Goal: Task Accomplishment & Management: Complete application form

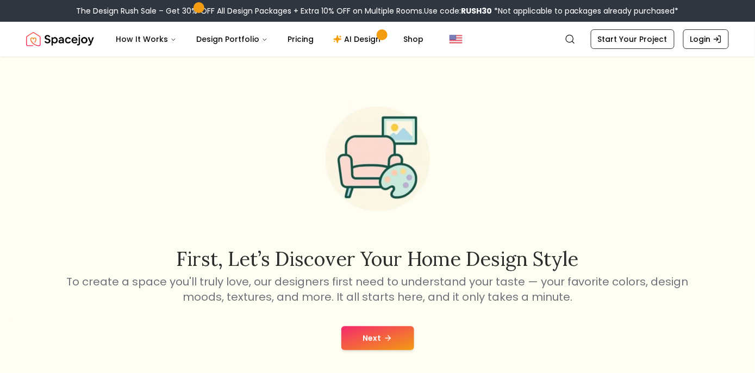
click at [392, 332] on button "Next" at bounding box center [378, 338] width 73 height 24
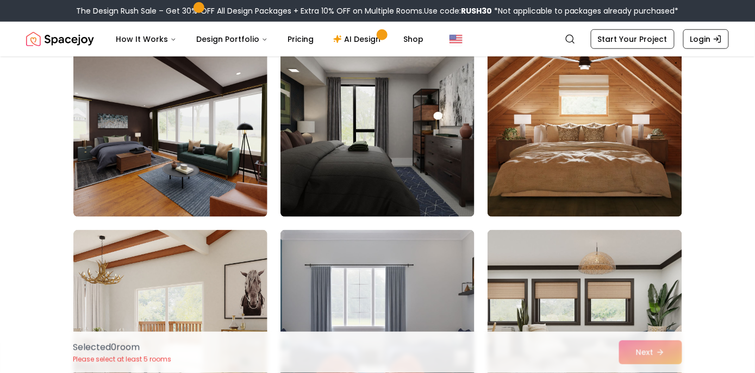
scroll to position [1414, 0]
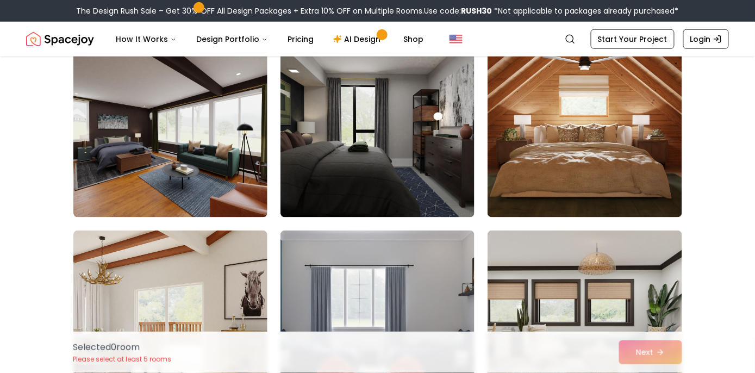
click at [381, 195] on img at bounding box center [378, 131] width 194 height 174
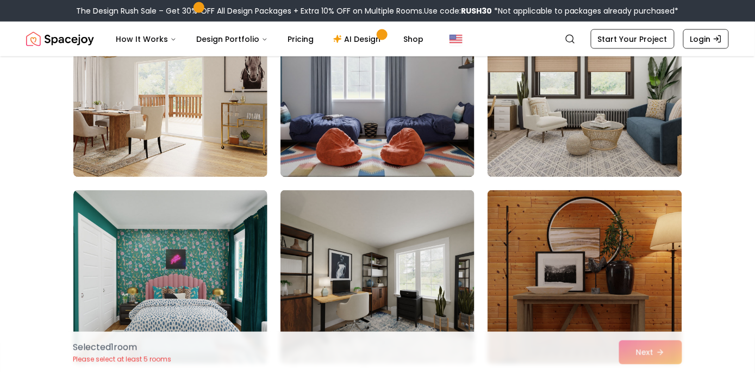
scroll to position [1641, 0]
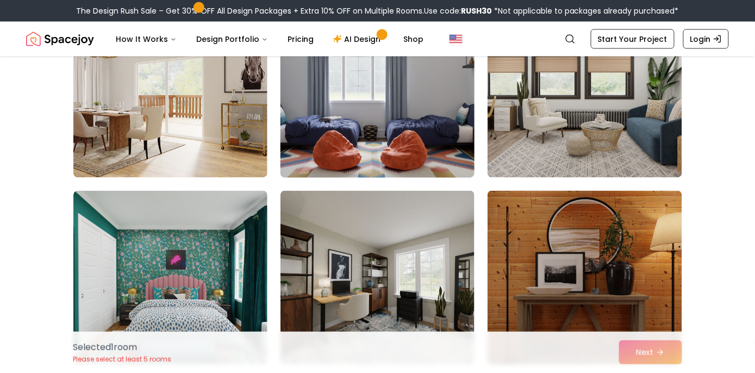
click at [429, 152] on img at bounding box center [378, 90] width 204 height 183
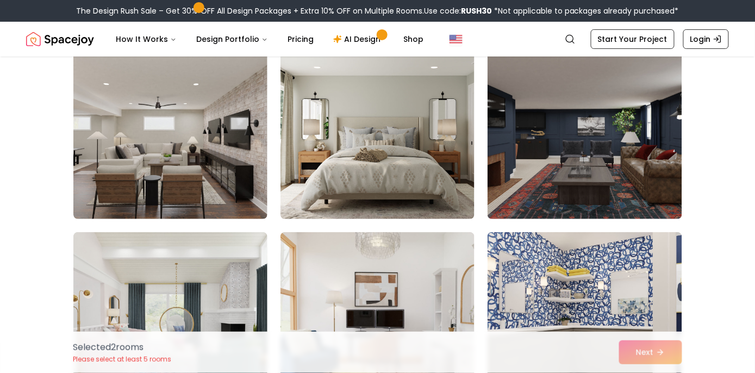
scroll to position [2349, 0]
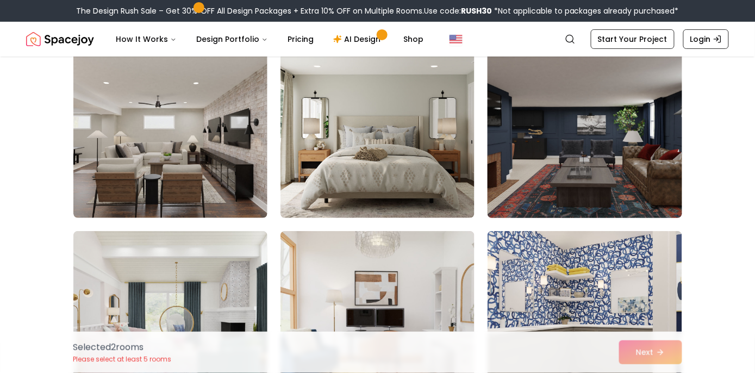
click at [574, 189] on img at bounding box center [585, 131] width 204 height 183
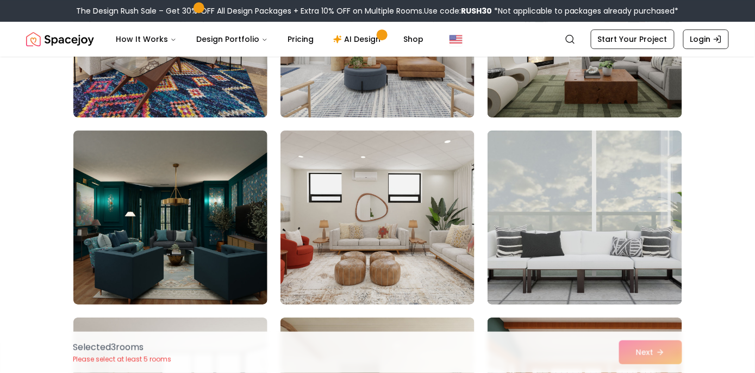
scroll to position [4322, 0]
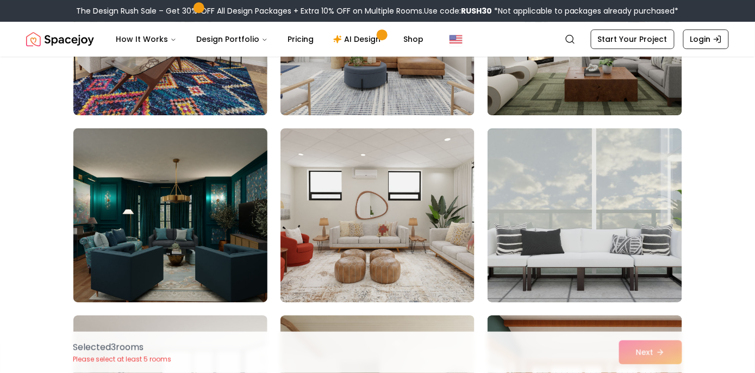
click at [166, 166] on img at bounding box center [171, 215] width 204 height 183
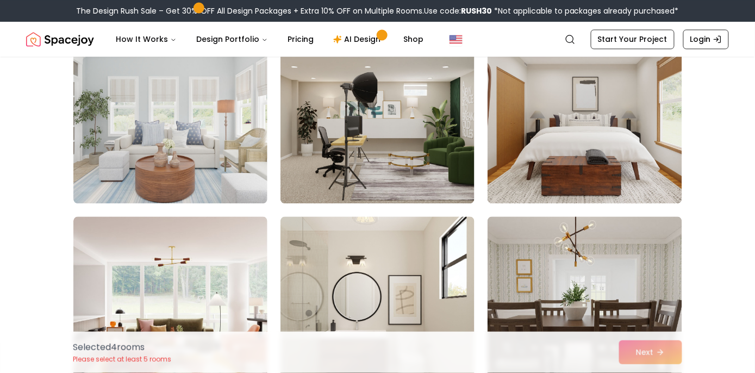
scroll to position [5176, 0]
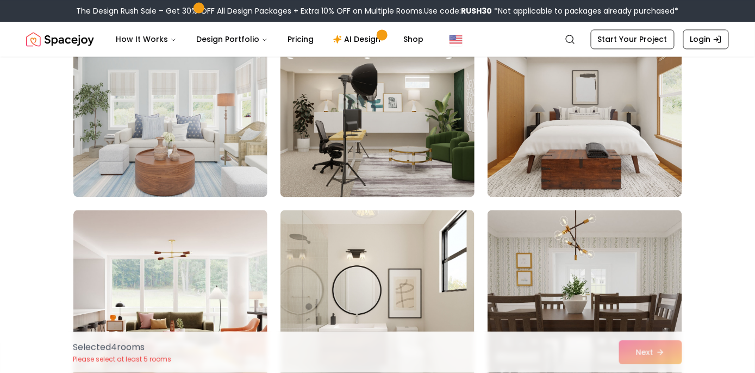
click at [339, 148] on img at bounding box center [378, 109] width 204 height 183
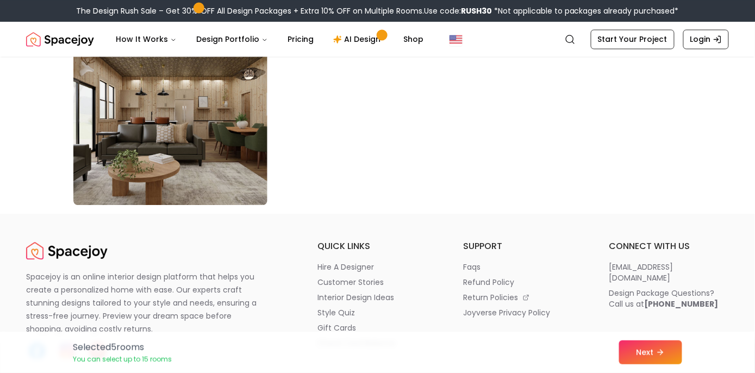
scroll to position [6292, 0]
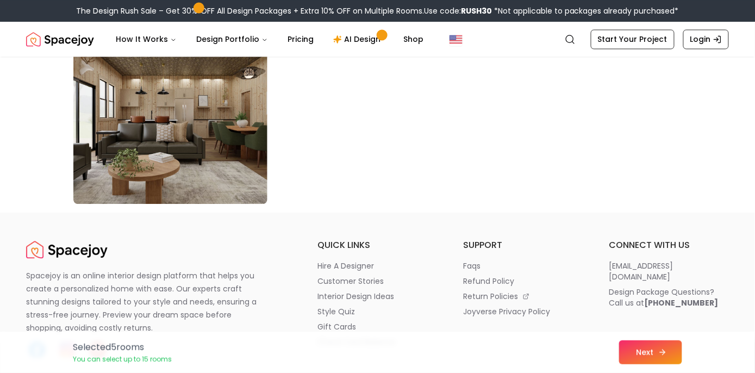
click at [646, 344] on button "Next" at bounding box center [650, 352] width 63 height 24
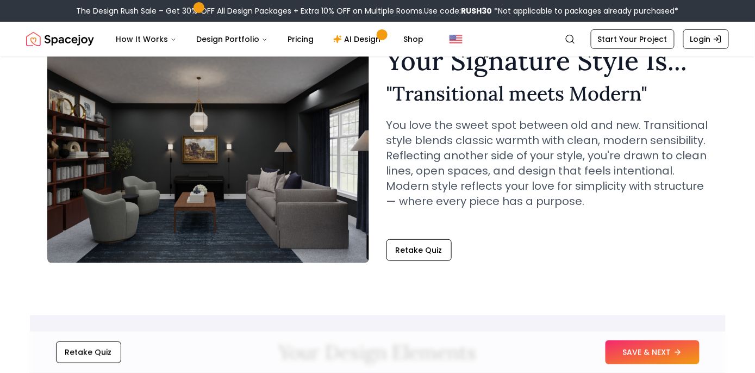
scroll to position [61, 0]
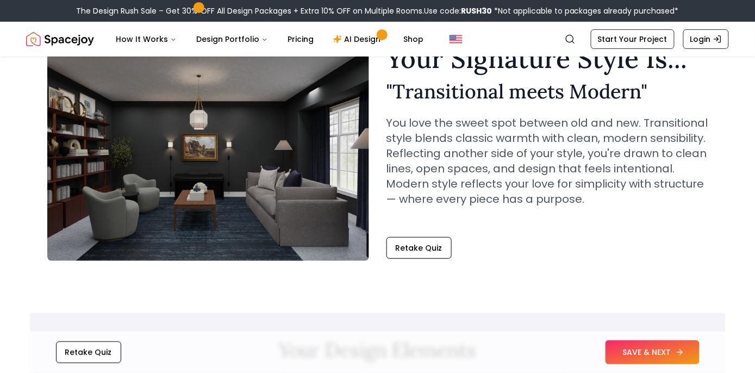
click at [613, 348] on button "SAVE & NEXT" at bounding box center [653, 352] width 94 height 24
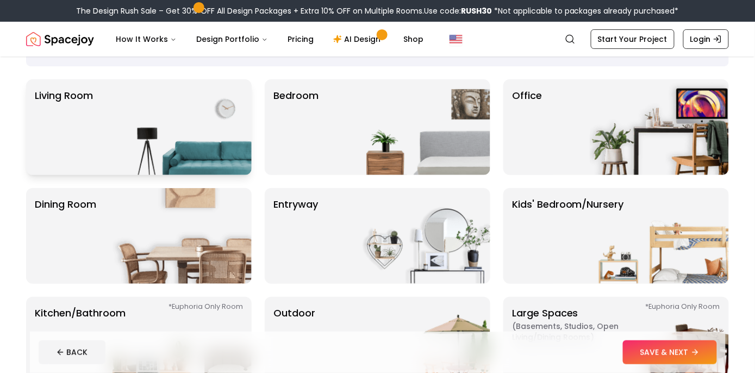
scroll to position [60, 0]
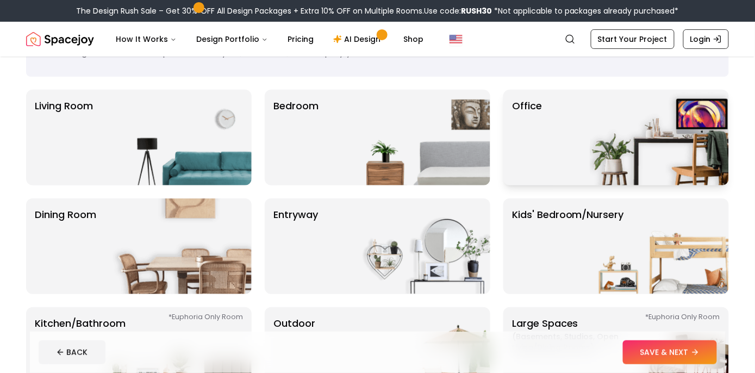
click at [576, 165] on div "Office" at bounding box center [617, 138] width 226 height 96
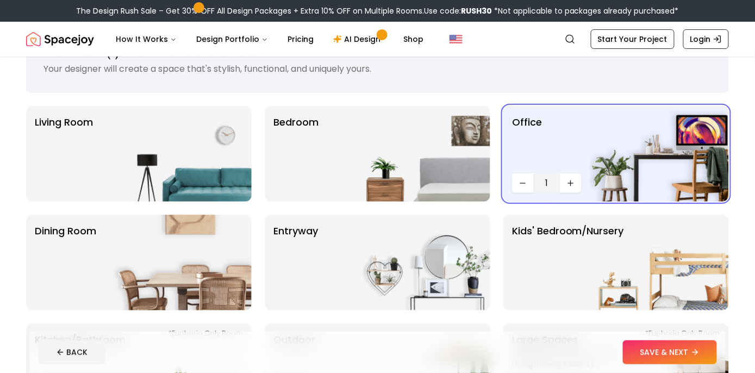
scroll to position [0, 0]
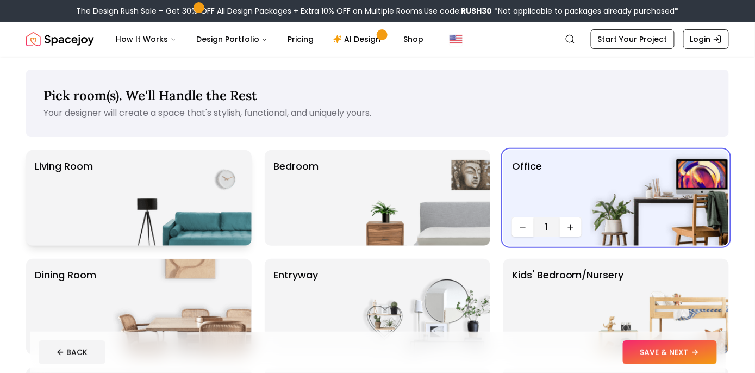
click at [160, 226] on img at bounding box center [182, 198] width 139 height 96
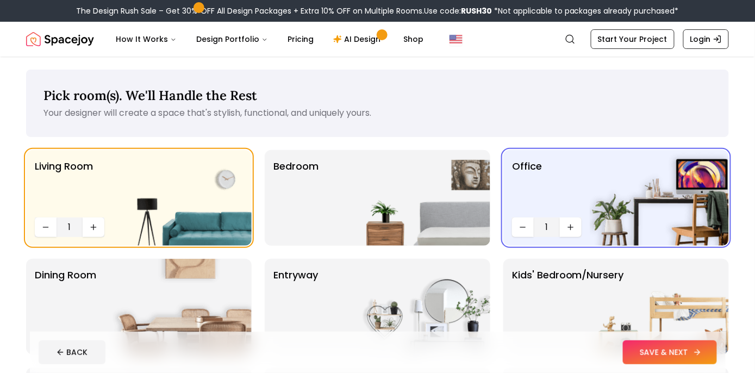
click at [648, 351] on button "SAVE & NEXT" at bounding box center [670, 352] width 94 height 24
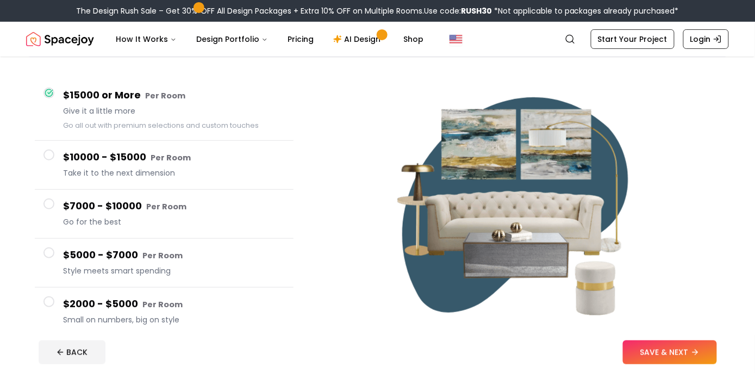
scroll to position [79, 0]
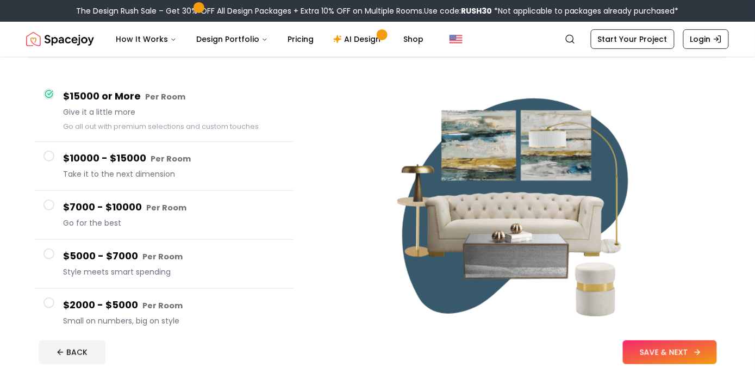
click at [626, 361] on button "SAVE & NEXT" at bounding box center [670, 352] width 94 height 24
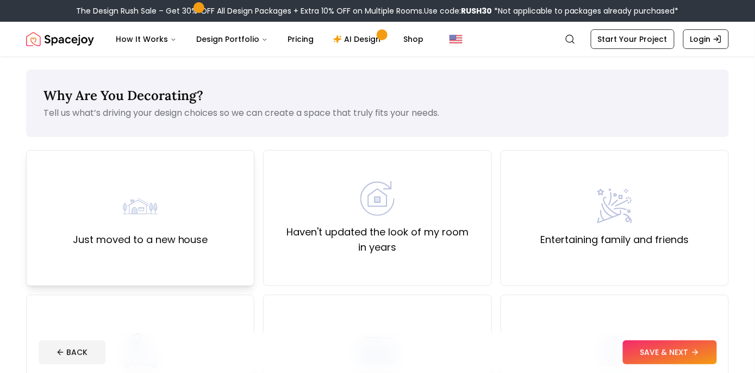
click at [187, 206] on div "Just moved to a new house" at bounding box center [140, 218] width 135 height 59
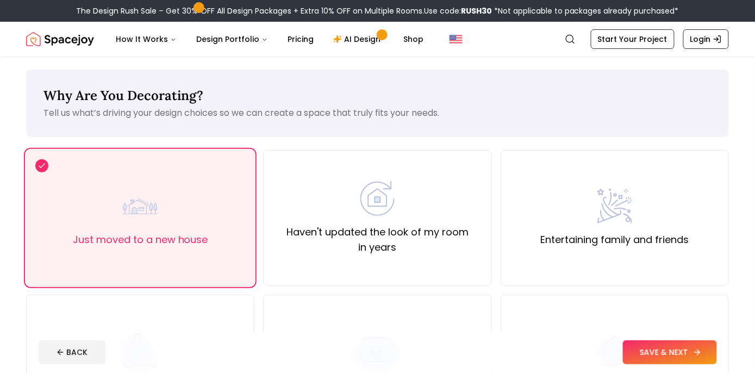
click at [642, 351] on button "SAVE & NEXT" at bounding box center [670, 352] width 94 height 24
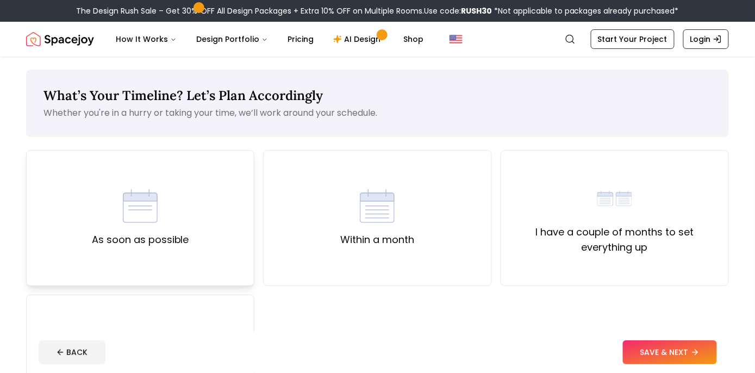
click at [220, 280] on div "As soon as possible" at bounding box center [140, 218] width 228 height 136
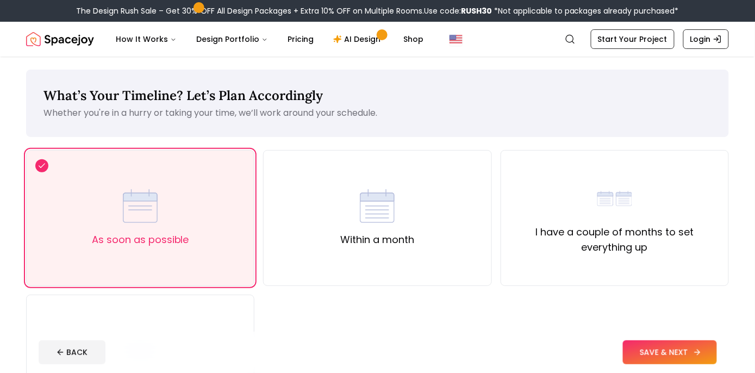
click at [672, 347] on button "SAVE & NEXT" at bounding box center [670, 352] width 94 height 24
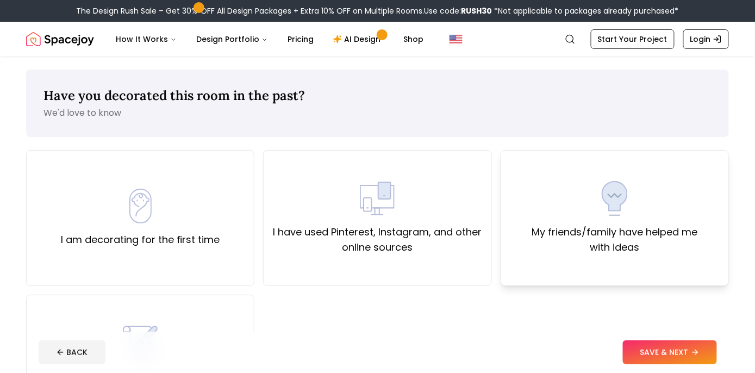
click at [553, 247] on label "My friends/family have helped me with ideas" at bounding box center [615, 240] width 210 height 30
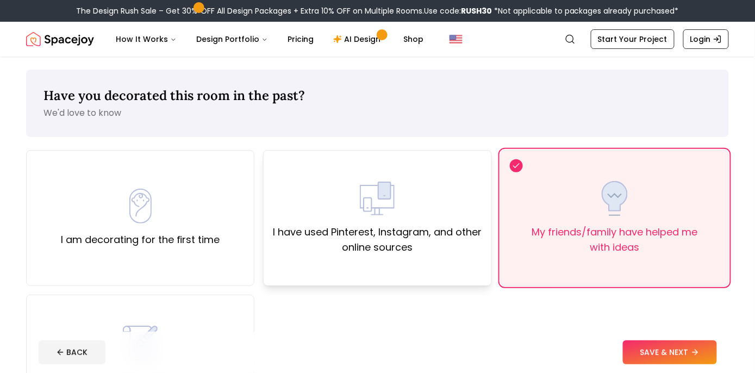
click at [455, 252] on label "I have used Pinterest, Instagram, and other online sources" at bounding box center [377, 240] width 210 height 30
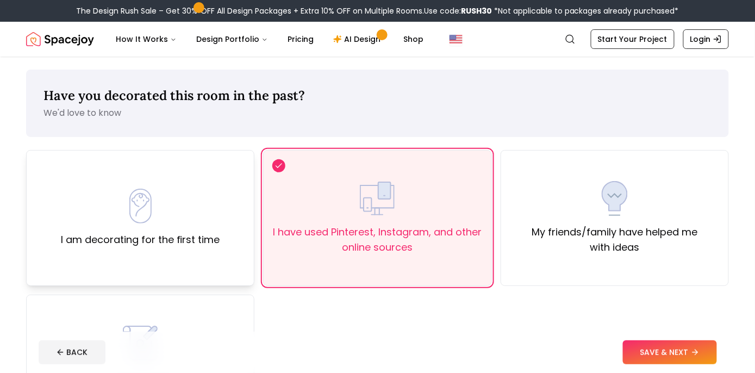
click at [203, 249] on div "I am decorating for the first time" at bounding box center [140, 218] width 228 height 136
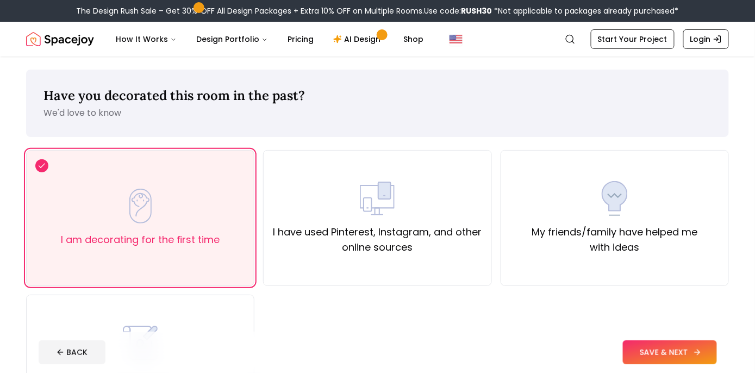
click at [643, 352] on button "SAVE & NEXT" at bounding box center [670, 352] width 94 height 24
